Goal: Task Accomplishment & Management: Use online tool/utility

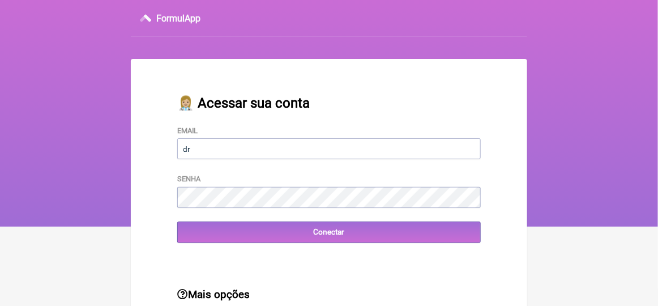
type input "[EMAIL_ADDRESS][DOMAIN_NAME]"
click at [279, 261] on div "👩🏼‍⚕️ Acessar sua conta Email [EMAIL_ADDRESS][DOMAIN_NAME] Senha Conectar" at bounding box center [329, 169] width 340 height 184
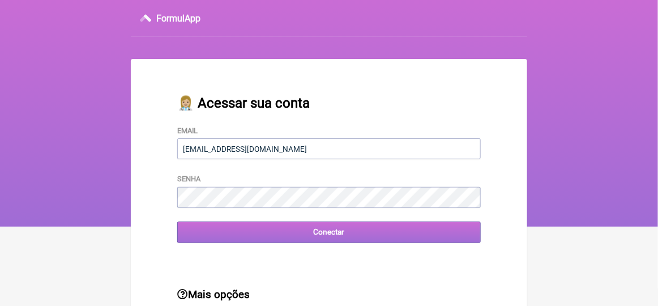
click at [339, 235] on input "Conectar" at bounding box center [329, 232] width 304 height 21
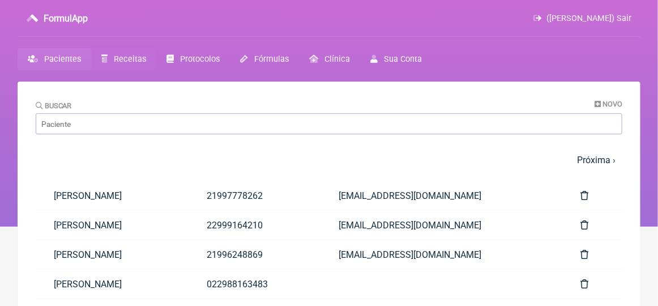
click at [129, 59] on span "Receitas" at bounding box center [130, 59] width 32 height 10
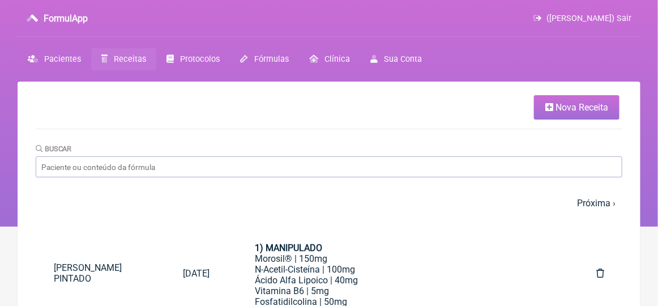
click at [571, 105] on span "Nova Receita" at bounding box center [582, 107] width 53 height 11
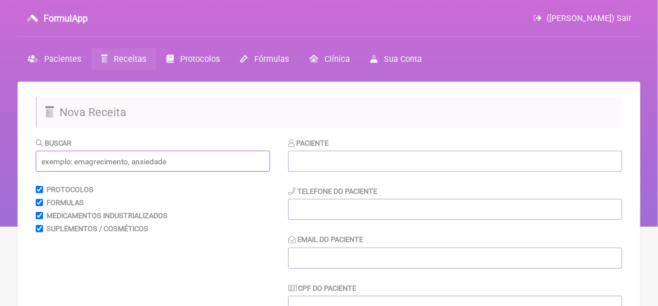
click at [83, 162] on input "text" at bounding box center [153, 161] width 235 height 21
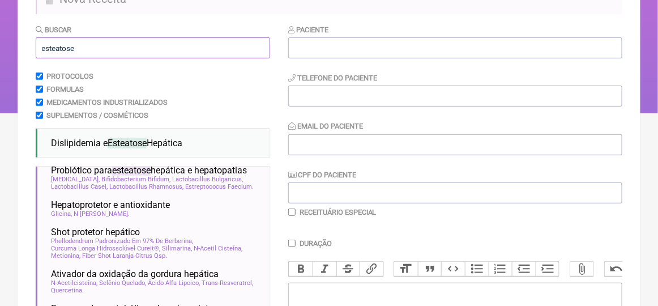
scroll to position [102, 0]
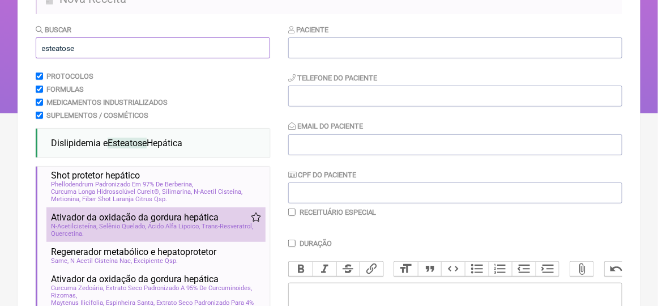
type input "esteatose"
click at [138, 223] on span "Ativador da oxidação da gordura hepática" at bounding box center [135, 217] width 168 height 11
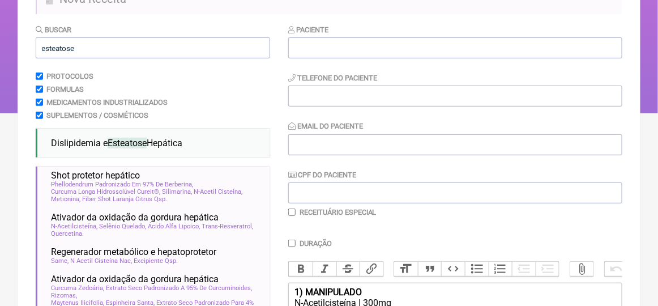
scroll to position [283, 0]
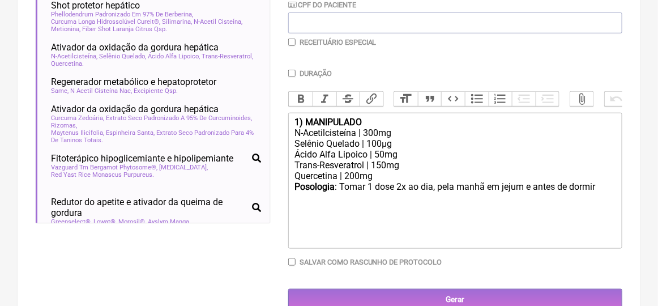
click at [376, 181] on div "Quercetina | 200mg" at bounding box center [456, 176] width 322 height 11
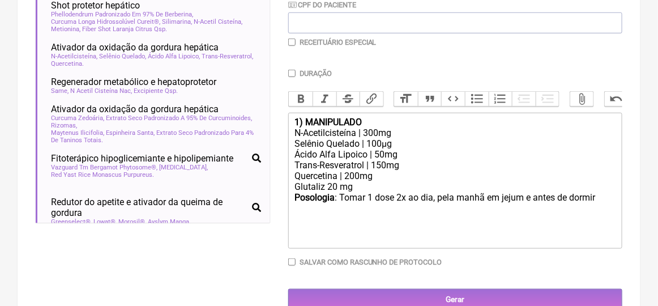
type trix-editor "<div><strong>1) MANIPULADO</strong></div><div>N-Acetilcisteína | 300mg</div><di…"
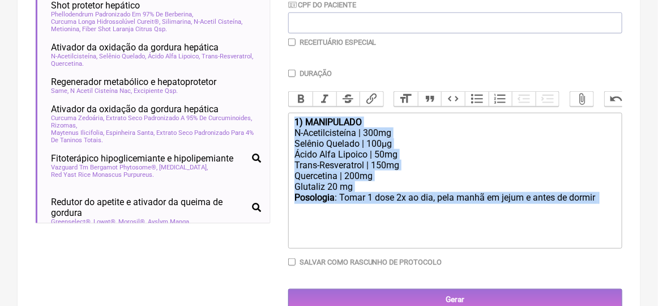
drag, startPoint x: 293, startPoint y: 132, endPoint x: 316, endPoint y: 226, distance: 96.3
click at [316, 226] on trix-editor "1) MANIPULADO N-Acetilcisteína | 300mg Selênio Quelado | 100µg Ácido Alfa Lipoi…" at bounding box center [455, 181] width 334 height 136
copy trix-editor "1) MANIPULADO N-Acetilcisteína | 300mg Selênio Quelado | 100µg Ácido Alfa Lipoi…"
